Goal: Obtain resource: Obtain resource

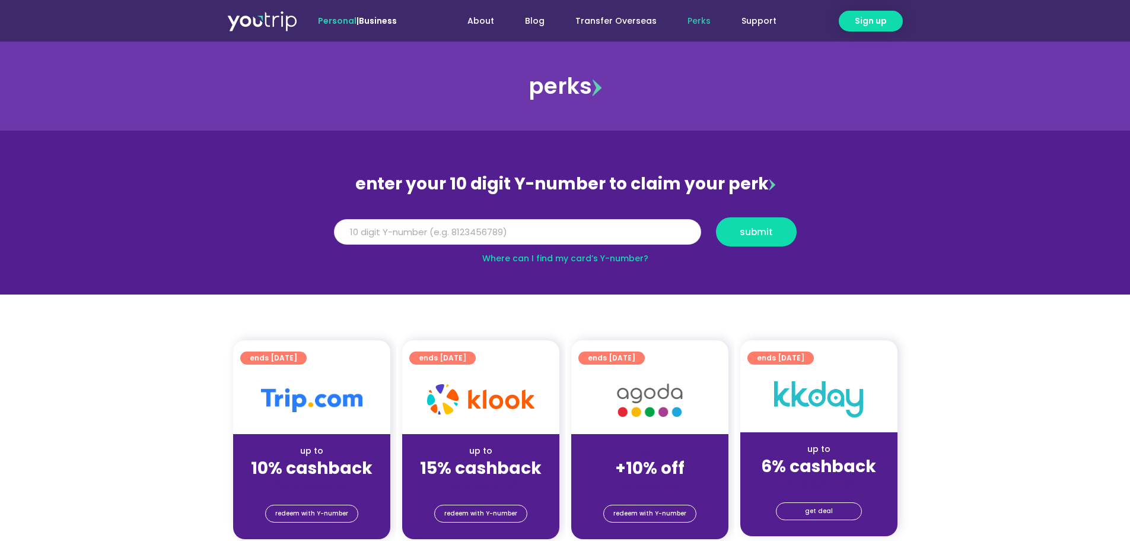
click at [579, 222] on input "Y Number" at bounding box center [517, 232] width 367 height 26
click at [581, 232] on input "Y Number" at bounding box center [517, 232] width 367 height 26
type input "5162400045763609"
click at [760, 234] on span "submit" at bounding box center [756, 231] width 33 height 9
drag, startPoint x: 430, startPoint y: 224, endPoint x: 306, endPoint y: 228, distance: 123.5
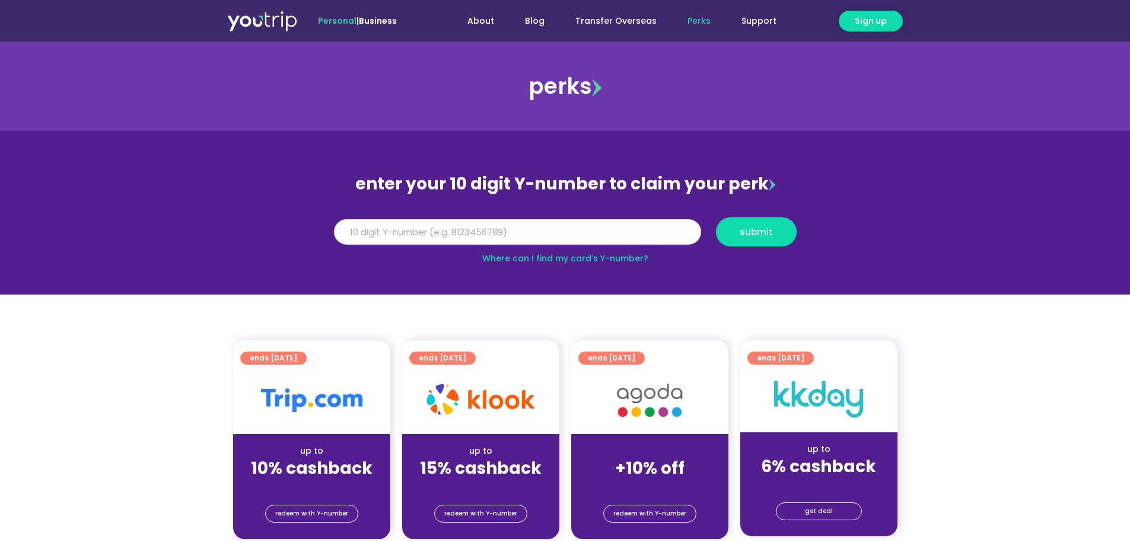
click at [306, 228] on section "enter your 10 digit Y-number to claim your perk Y Number 5162400045763609 submi…" at bounding box center [565, 213] width 1130 height 164
type input "8150459507"
click at [773, 236] on span "submit" at bounding box center [756, 231] width 61 height 9
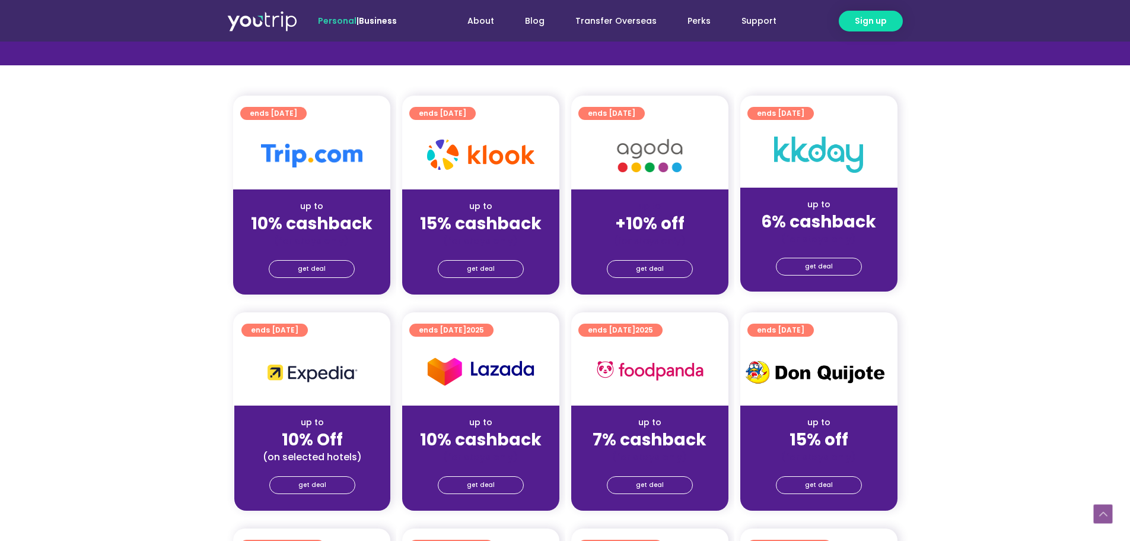
scroll to position [237, 0]
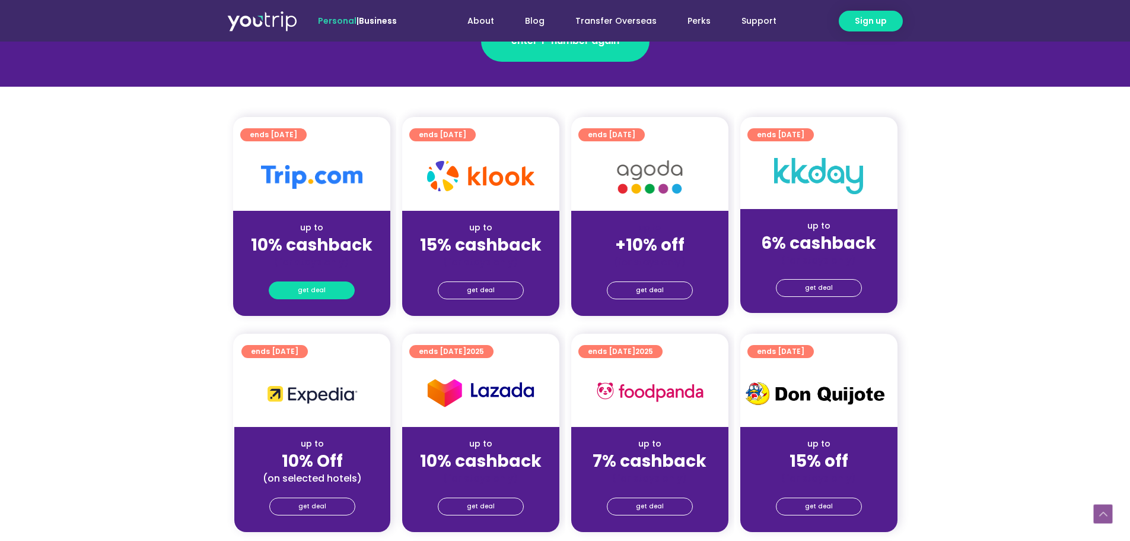
click at [310, 287] on span "get deal" at bounding box center [312, 290] width 28 height 17
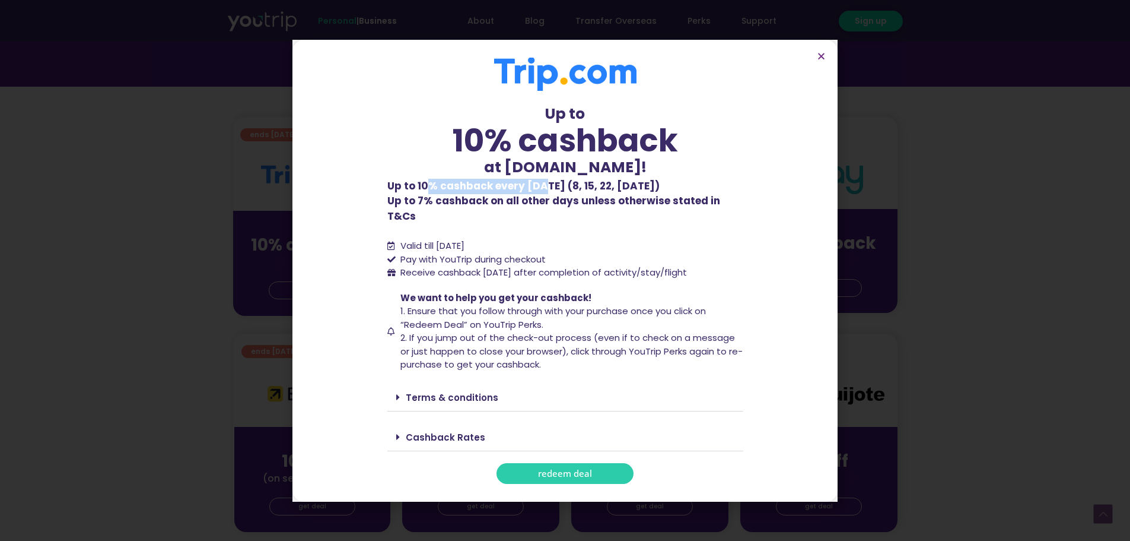
drag, startPoint x: 425, startPoint y: 191, endPoint x: 546, endPoint y: 196, distance: 121.7
click at [546, 193] on b "Up to 10% cashback every [DATE] (8, 15, 22, [DATE])" at bounding box center [523, 186] width 272 height 14
click at [545, 193] on b "Up to 10% cashback every [DATE] (8, 15, 22, [DATE])" at bounding box center [523, 186] width 272 height 14
drag, startPoint x: 468, startPoint y: 209, endPoint x: 676, endPoint y: 205, distance: 208.3
click at [676, 205] on p "Up to 10% cashback every [DATE] (8, 15, 22, [DATE]) Up to 7% cashback on all ot…" at bounding box center [565, 202] width 356 height 46
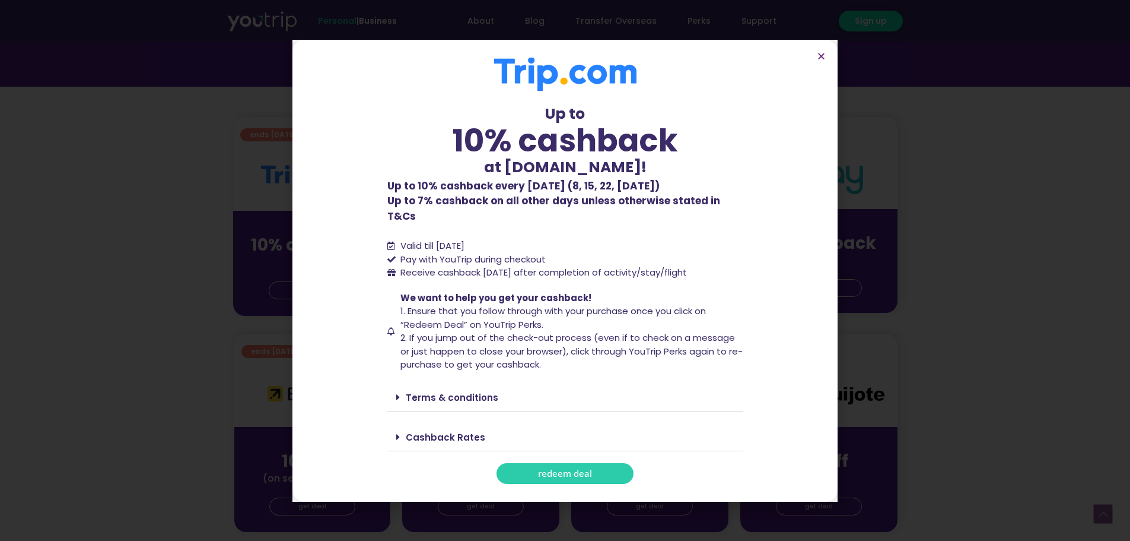
click at [500, 331] on span "2. If you jump out of the check-out process (even if to check on a message or j…" at bounding box center [572, 350] width 342 height 39
click at [558, 469] on span "redeem deal" at bounding box center [565, 473] width 54 height 9
